Goal: Browse casually

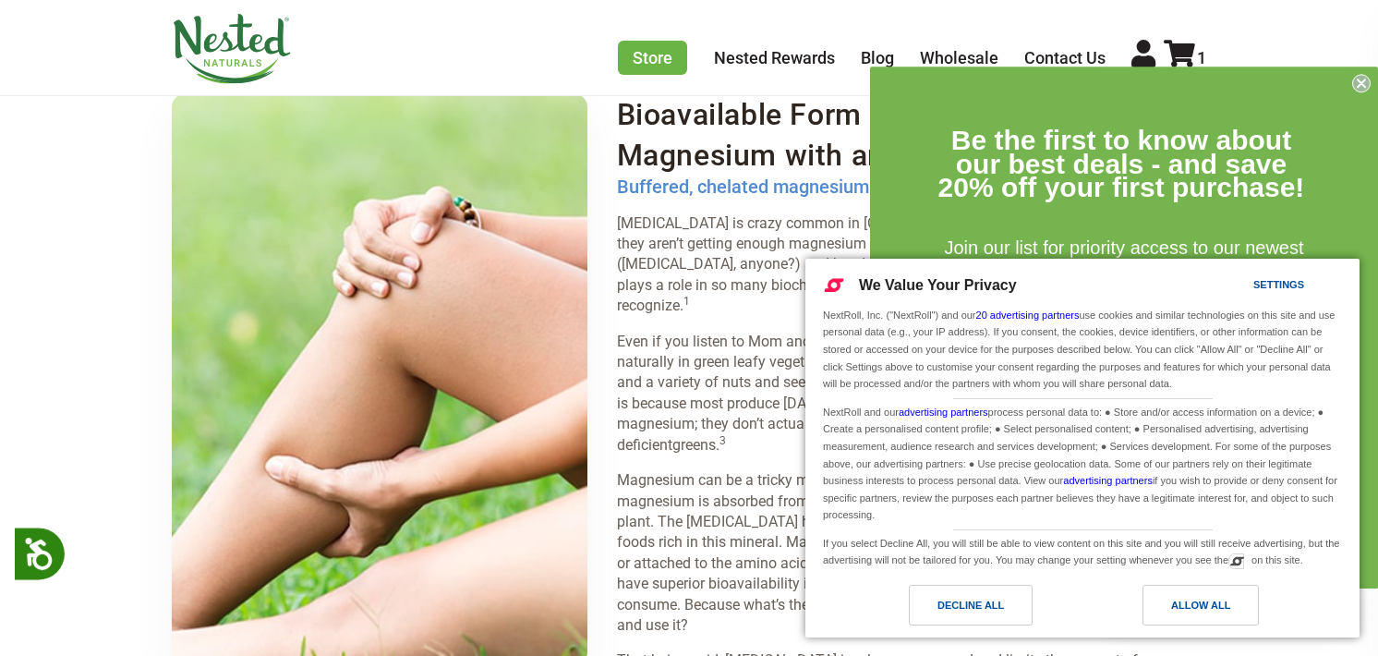
scroll to position [2623, 0]
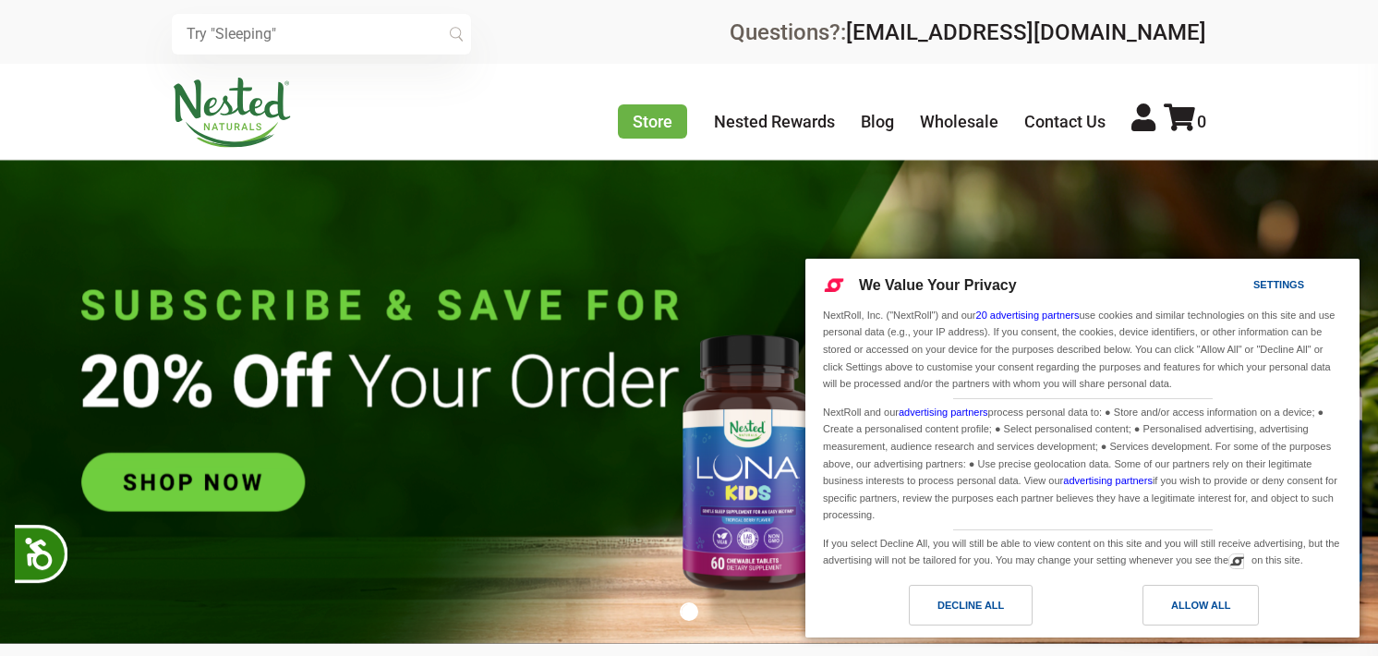
scroll to position [0, 648]
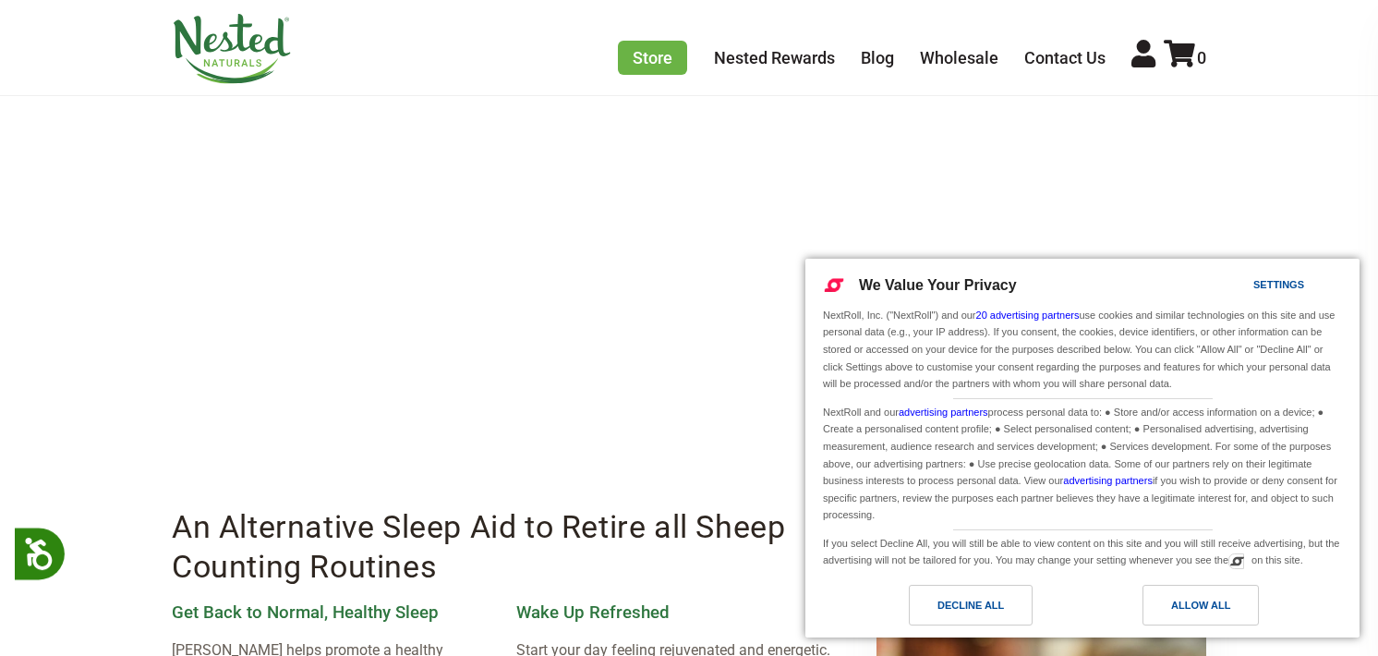
scroll to position [1967, 0]
